Goal: Information Seeking & Learning: Learn about a topic

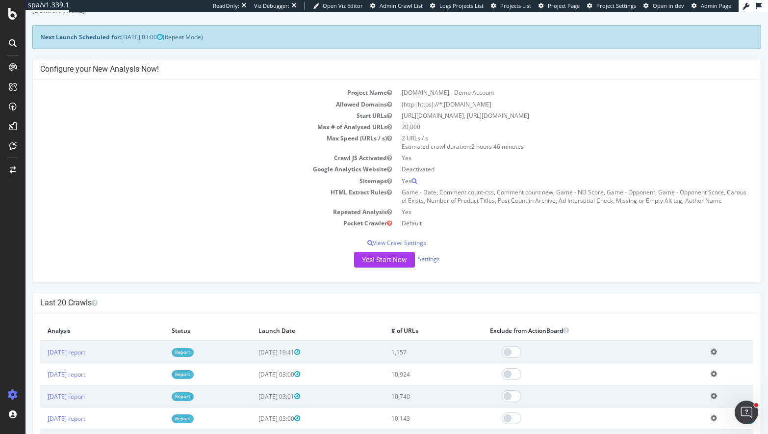
scroll to position [161, 0]
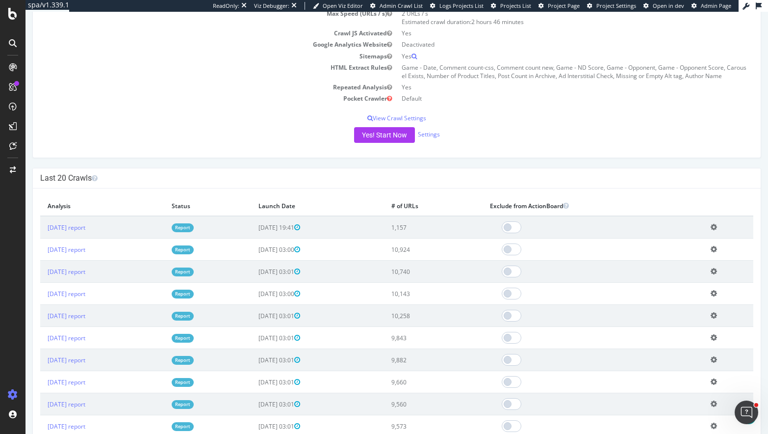
click at [194, 228] on link "Report" at bounding box center [183, 227] width 22 height 8
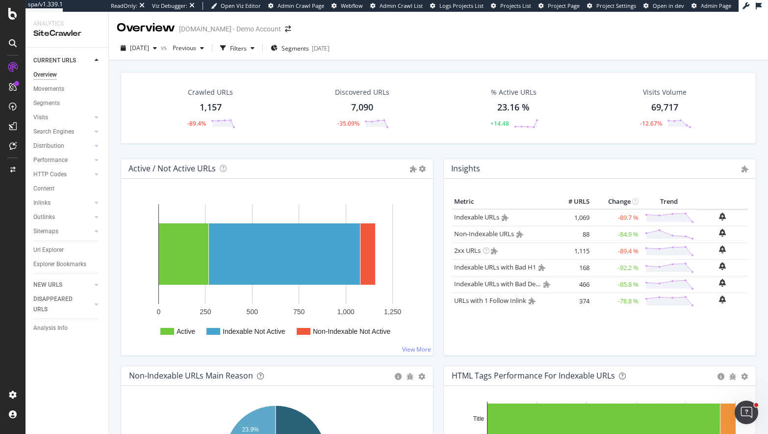
click at [308, 4] on span "Admin Crawl Page" at bounding box center [301, 5] width 47 height 7
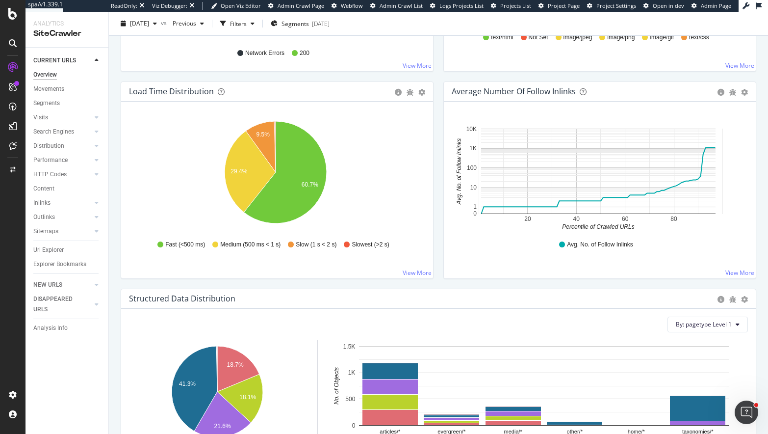
scroll to position [380, 0]
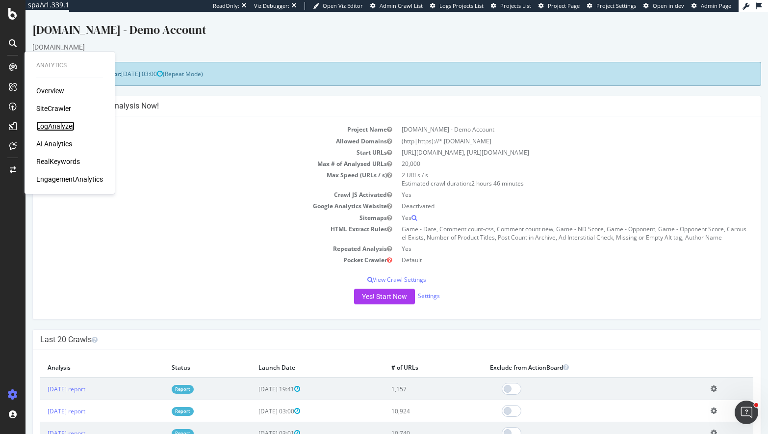
click at [57, 128] on div "LogAnalyzer" at bounding box center [55, 126] width 38 height 10
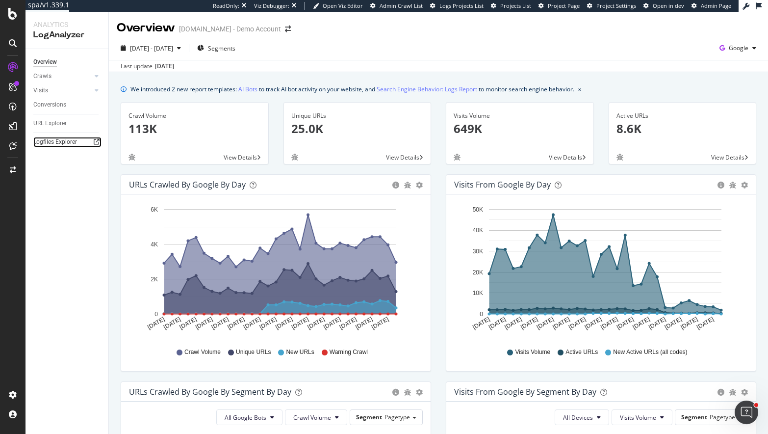
click at [98, 143] on icon at bounding box center [97, 142] width 6 height 6
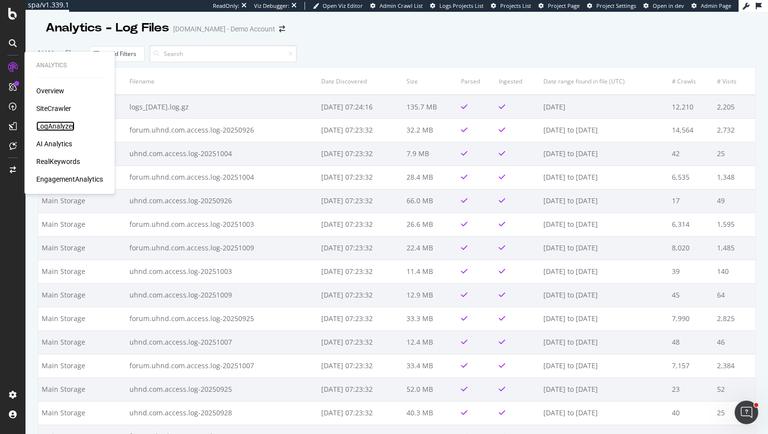
click at [54, 126] on div "LogAnalyzer" at bounding box center [55, 126] width 38 height 10
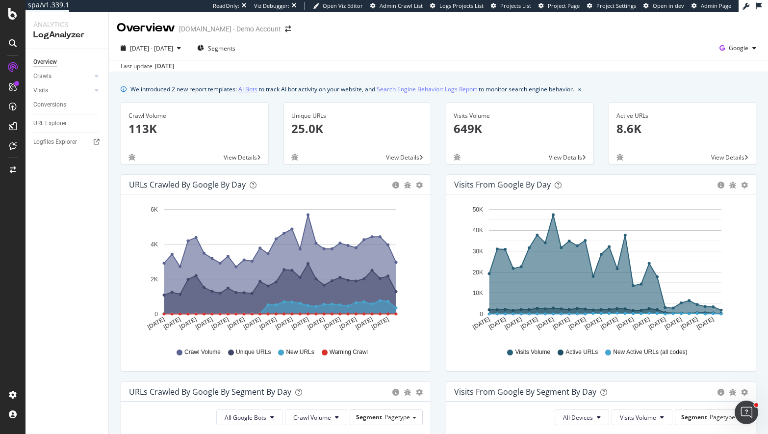
click at [251, 90] on link "AI Bots" at bounding box center [247, 89] width 19 height 10
click at [44, 77] on div "Crawls" at bounding box center [42, 76] width 18 height 10
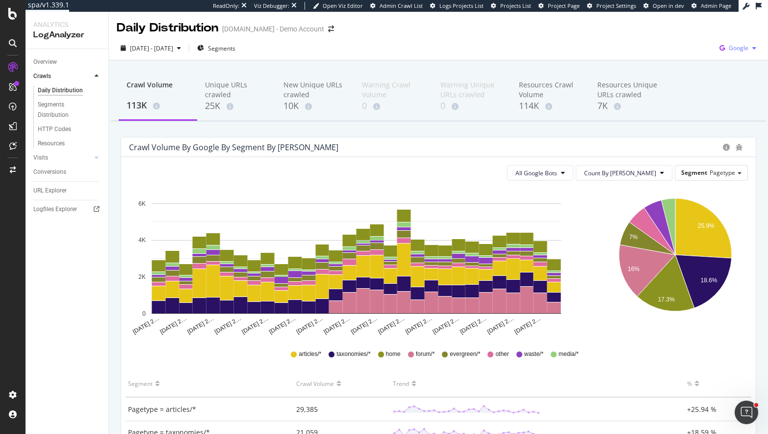
click at [730, 42] on div "Google" at bounding box center [737, 48] width 45 height 15
click at [679, 57] on span "OpenAI" at bounding box center [682, 57] width 36 height 9
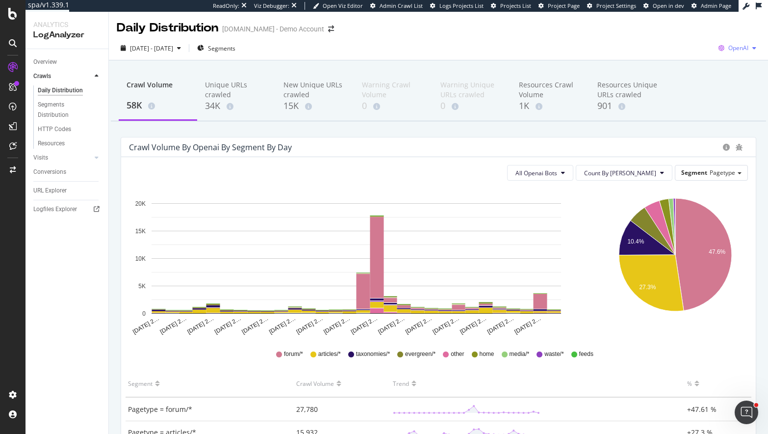
click at [739, 50] on span "OpenAI" at bounding box center [738, 48] width 20 height 8
click at [681, 75] on span "Other AI Bots" at bounding box center [681, 75] width 36 height 9
